Goal: Navigation & Orientation: Understand site structure

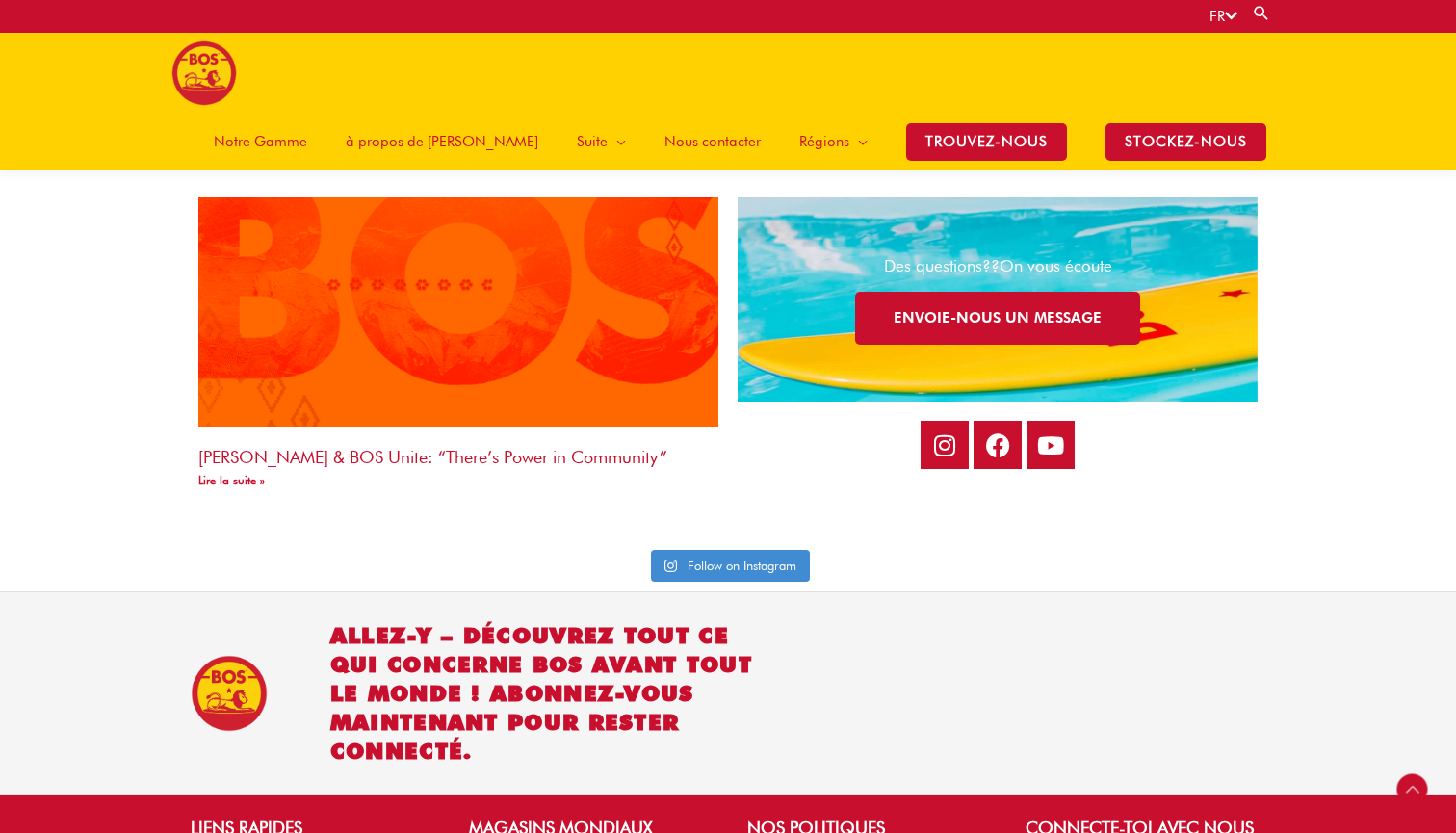
scroll to position [4209, 0]
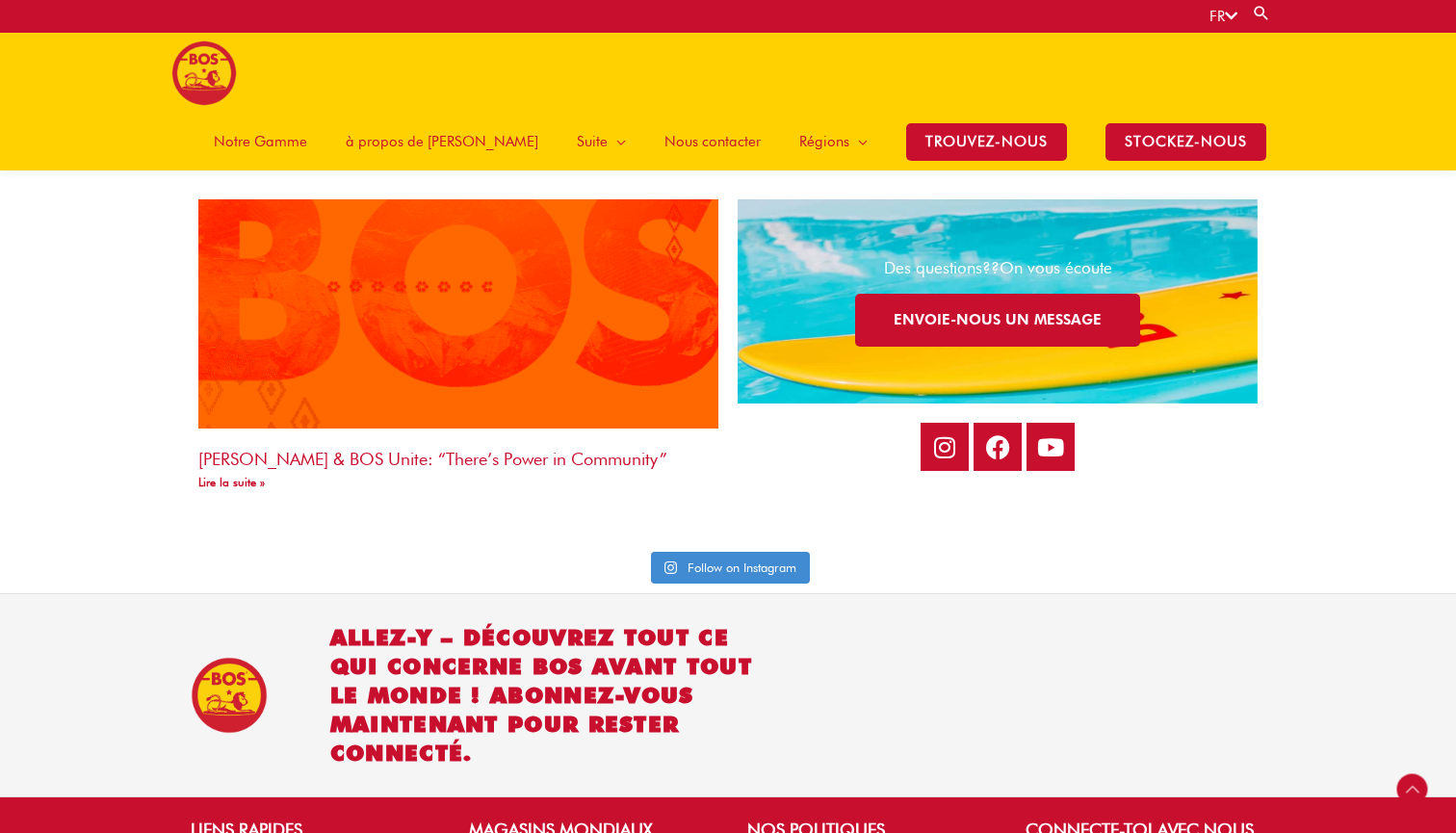
click at [278, 151] on link "Notre Gamme" at bounding box center [260, 142] width 132 height 58
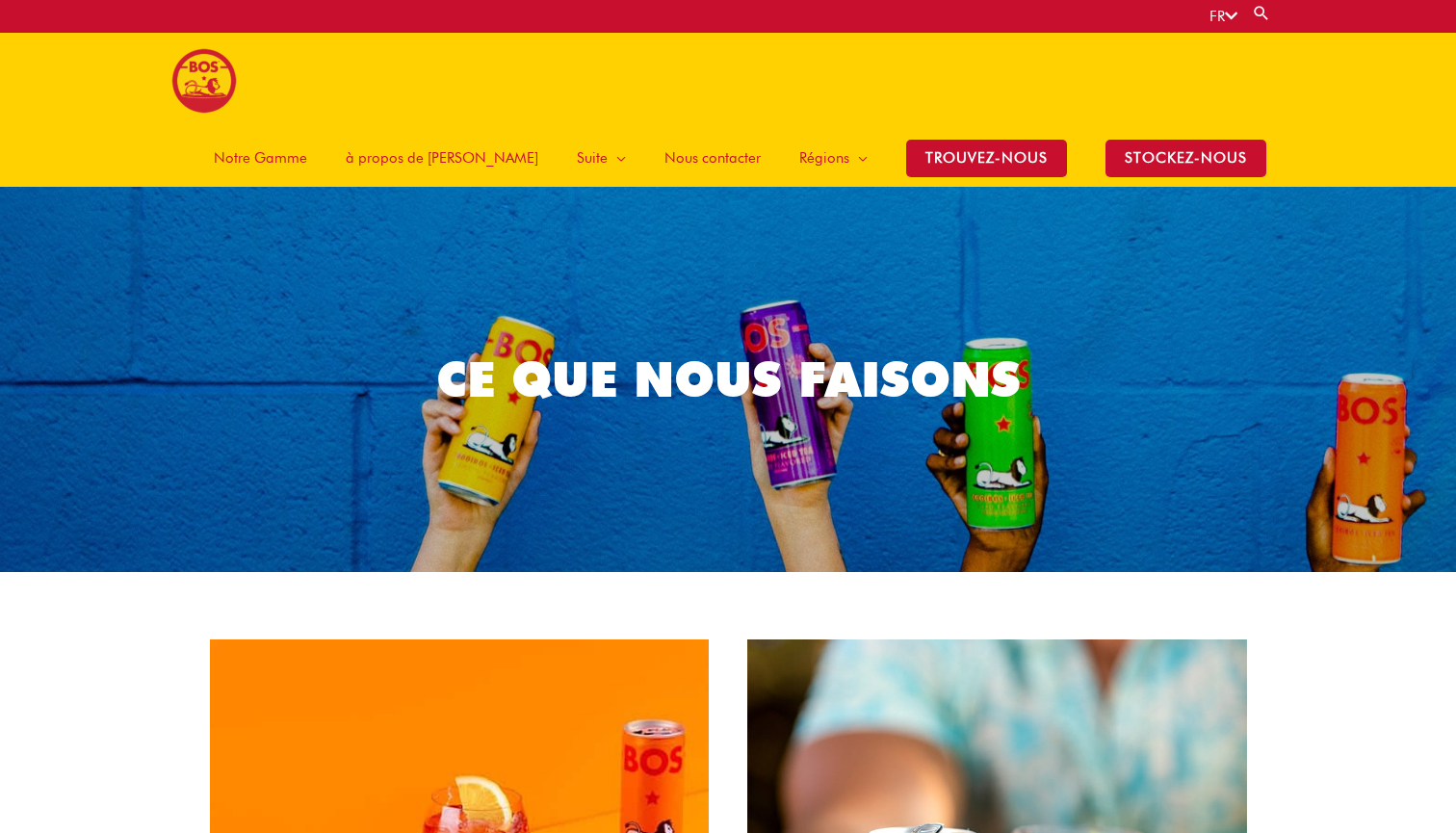
click at [517, 161] on span "à propos de [PERSON_NAME]" at bounding box center [442, 158] width 192 height 58
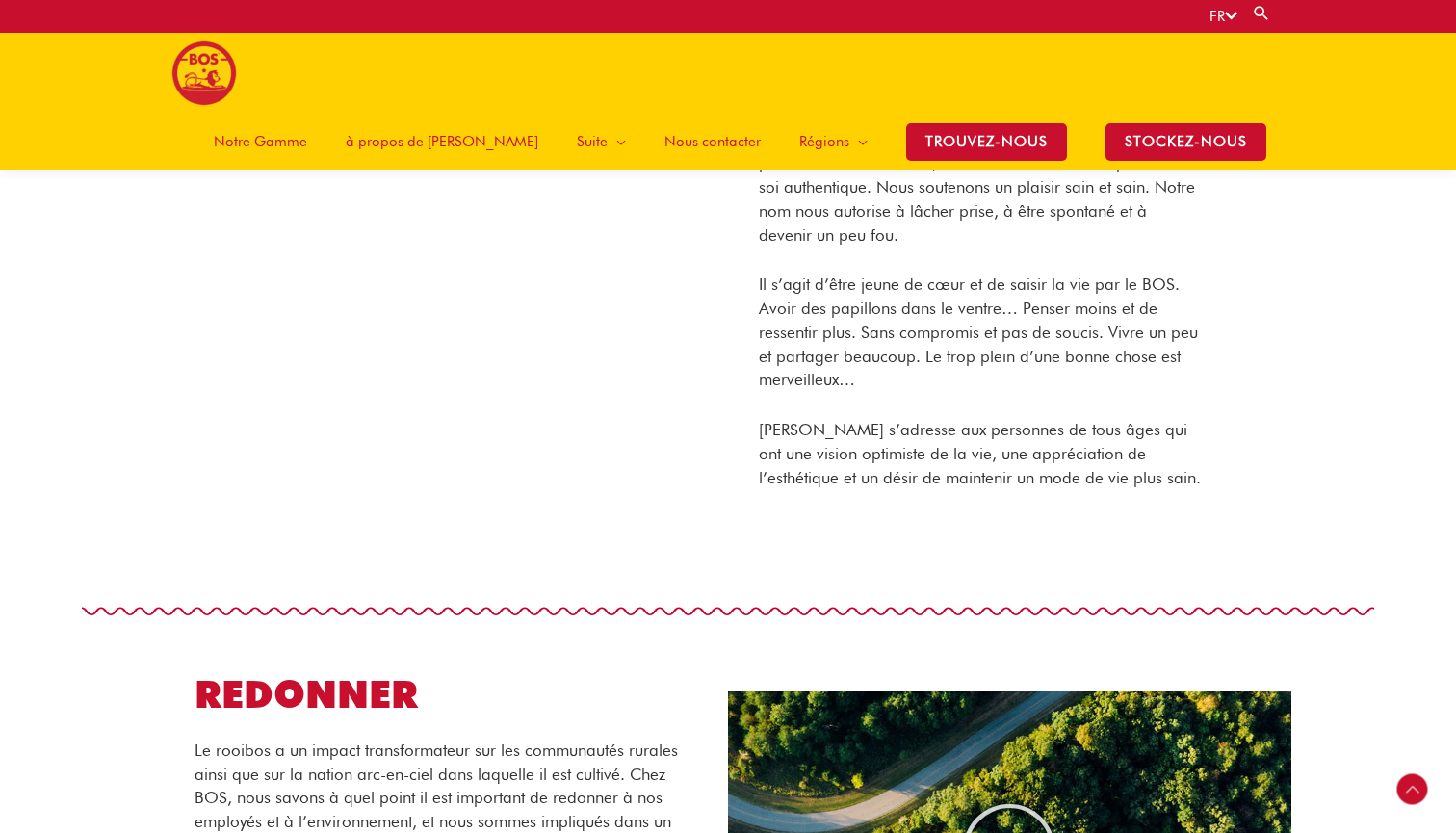
scroll to position [1043, 0]
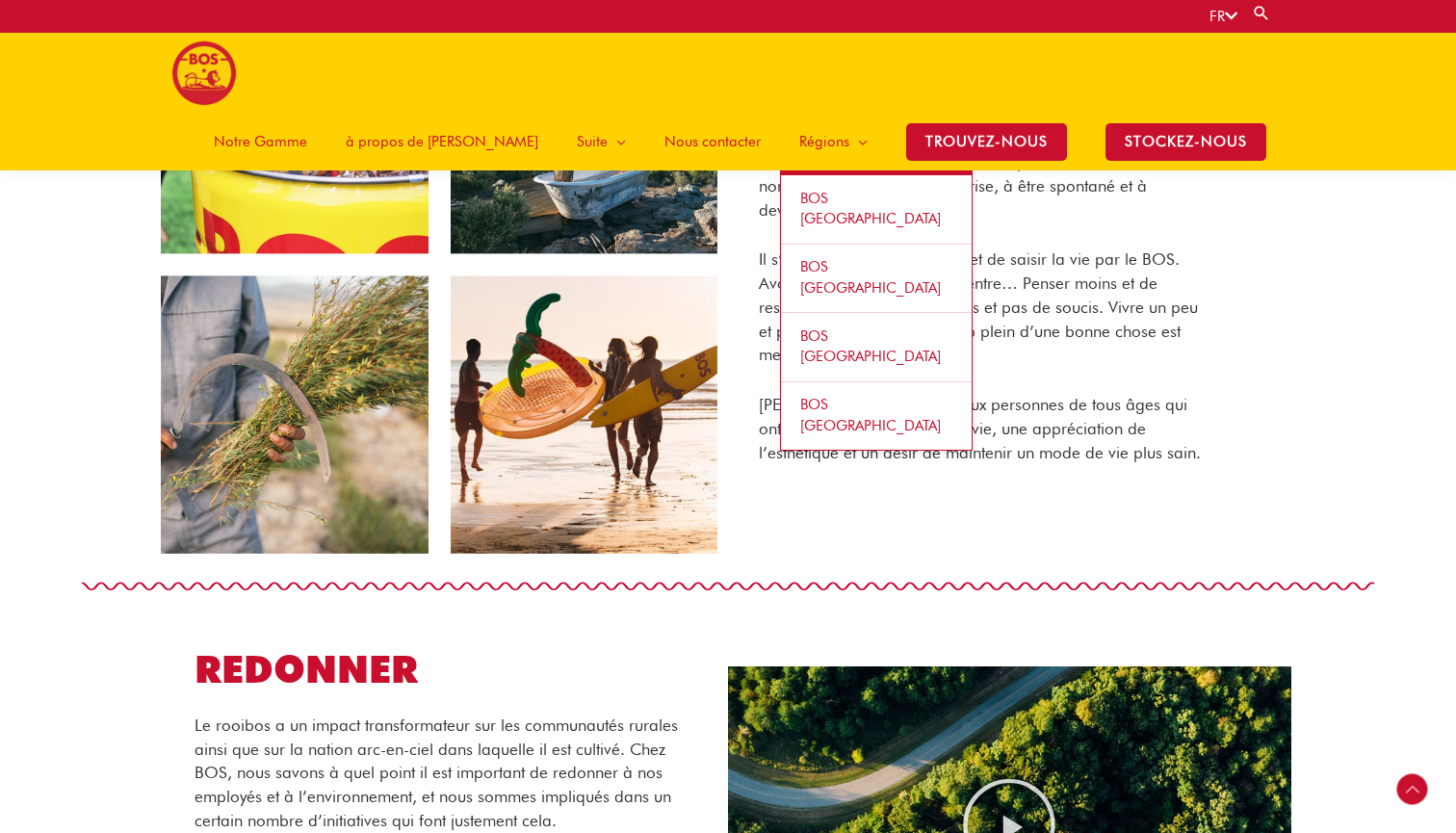
click at [816, 201] on span "BOS [GEOGRAPHIC_DATA]" at bounding box center [870, 208] width 141 height 39
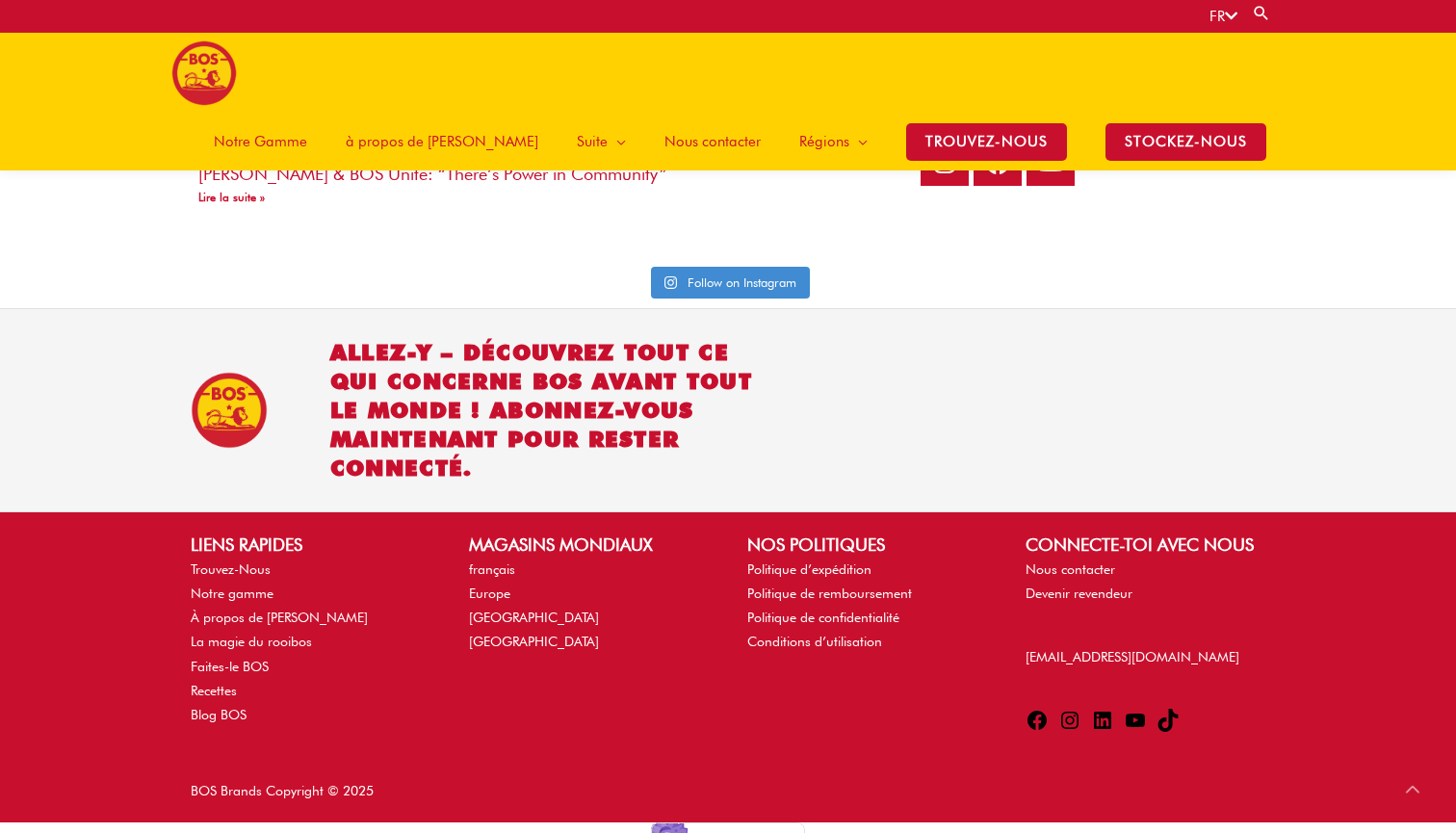
scroll to position [4493, 0]
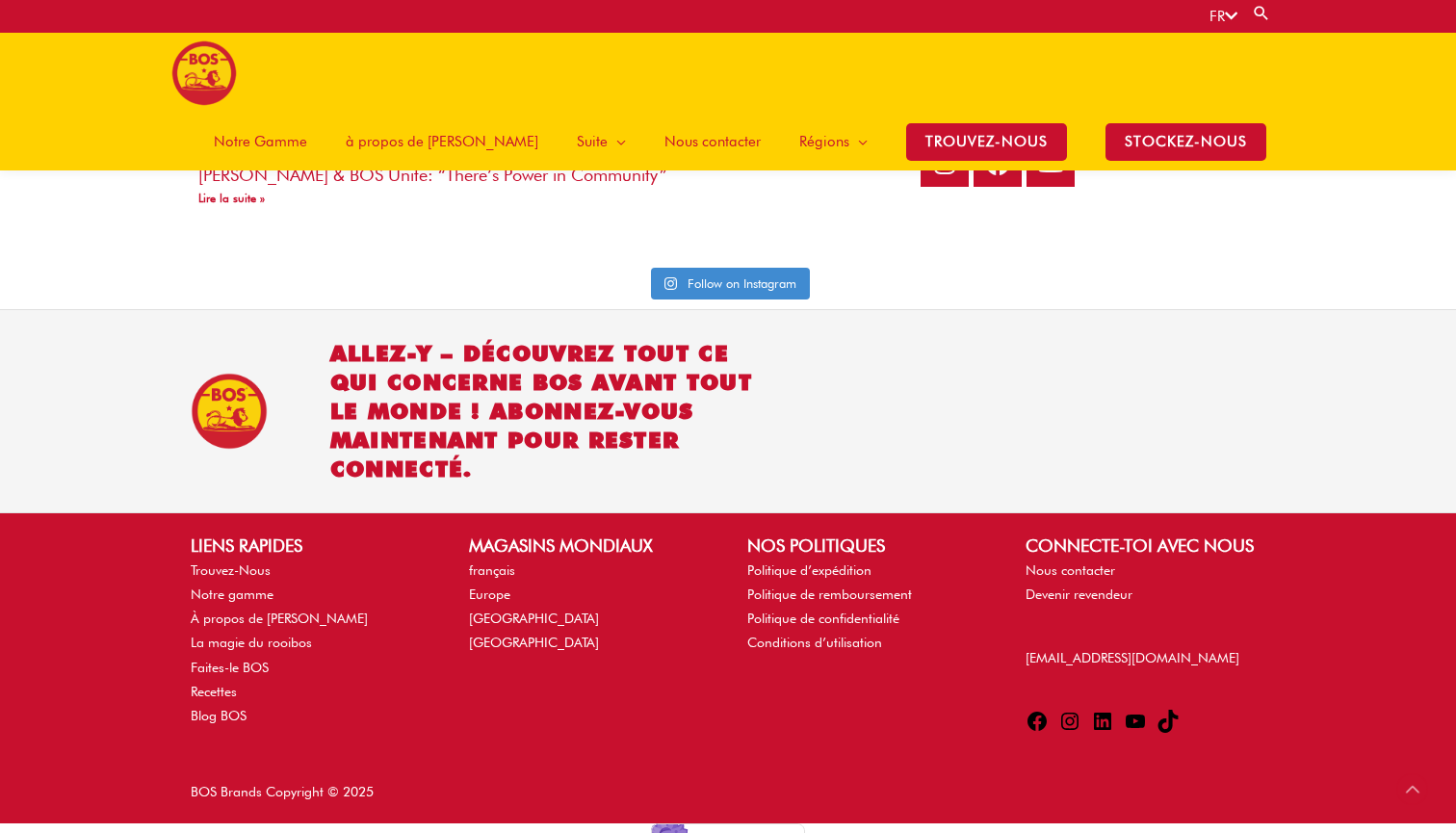
click at [1074, 730] on icon at bounding box center [1069, 721] width 23 height 23
